Goal: Task Accomplishment & Management: Manage account settings

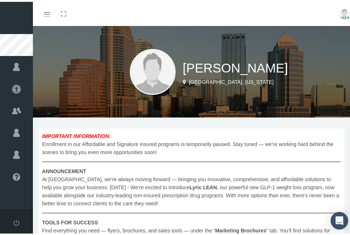
click at [341, 14] on img at bounding box center [344, 12] width 11 height 11
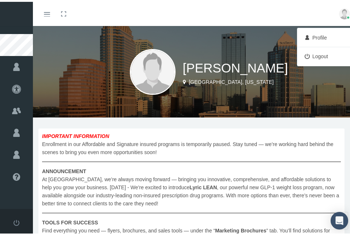
click at [311, 37] on link "Profile" at bounding box center [327, 36] width 54 height 14
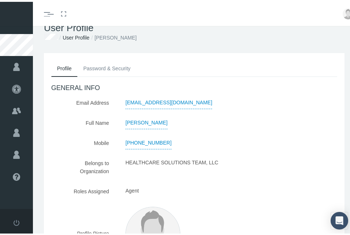
scroll to position [14, 0]
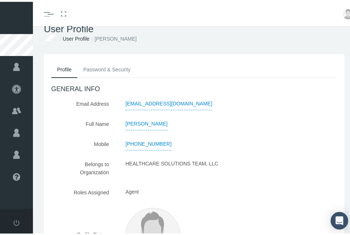
click at [147, 101] on span "[EMAIL_ADDRESS][DOMAIN_NAME]" at bounding box center [169, 102] width 87 height 13
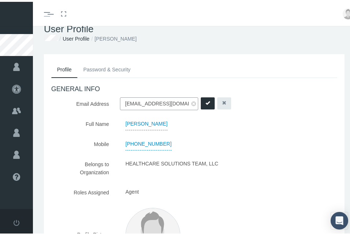
click at [147, 101] on input "[EMAIL_ADDRESS][DOMAIN_NAME]" at bounding box center [159, 102] width 78 height 13
type input "brenda.lifehealthagent@gmail.com"
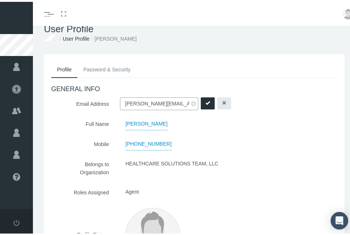
click at [206, 101] on icon "submit" at bounding box center [208, 101] width 4 height 4
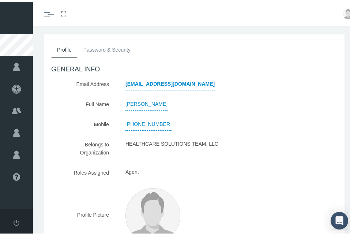
scroll to position [33, 0]
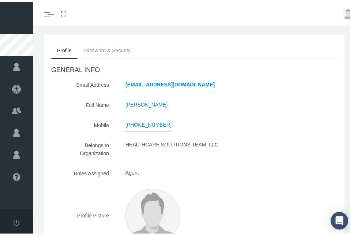
click at [152, 81] on span "[EMAIL_ADDRESS][DOMAIN_NAME]" at bounding box center [170, 83] width 89 height 13
click at [192, 83] on span at bounding box center [194, 83] width 5 height 5
type input "b"
click at [192, 83] on span at bounding box center [194, 83] width 5 height 5
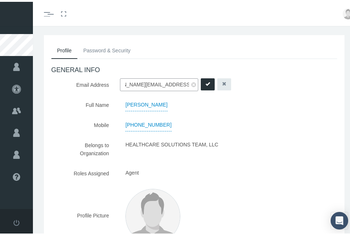
type input "brenda.lifehealthagent@gmail.com"
click at [262, 77] on div "bprodas@yahoo.com brenda.lifehealthagent@gmail.com" at bounding box center [207, 83] width 174 height 13
click at [206, 82] on icon "submit" at bounding box center [208, 82] width 4 height 4
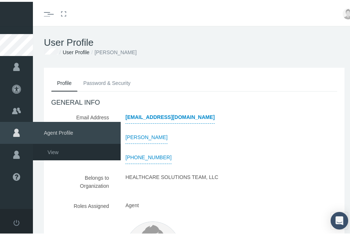
click at [58, 129] on span "Agent Profile" at bounding box center [77, 131] width 88 height 22
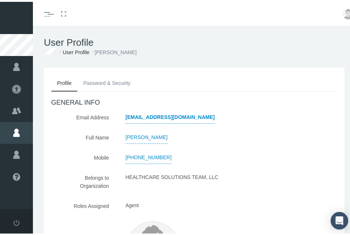
click at [110, 83] on link "Password & Security" at bounding box center [107, 81] width 59 height 16
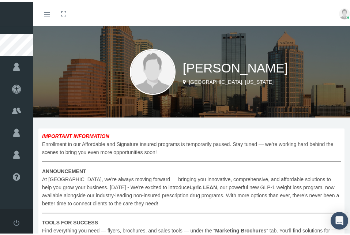
click at [339, 9] on img at bounding box center [344, 12] width 11 height 11
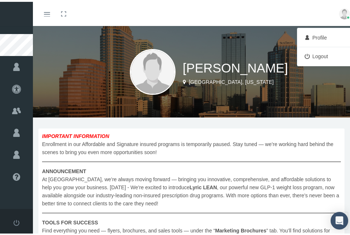
click at [312, 37] on link "Profile" at bounding box center [327, 36] width 54 height 14
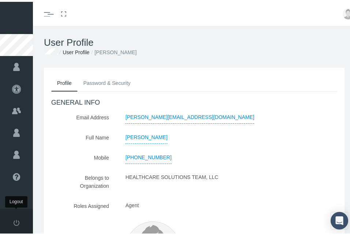
click at [21, 223] on link at bounding box center [16, 221] width 33 height 28
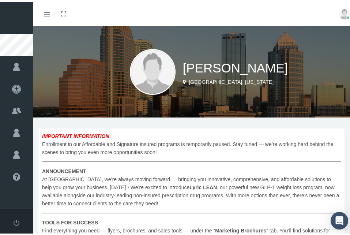
click at [337, 17] on link at bounding box center [345, 12] width 22 height 24
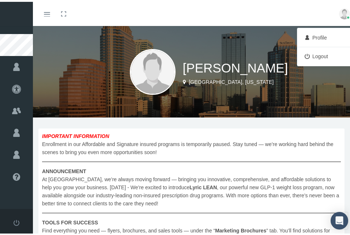
click at [309, 41] on link "Profile" at bounding box center [327, 36] width 54 height 14
